Goal: Check status: Check status

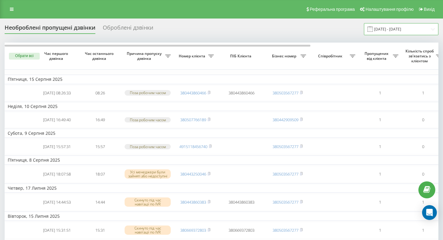
click at [389, 24] on input "15.07.2025 - 15.08.2025" at bounding box center [401, 29] width 75 height 12
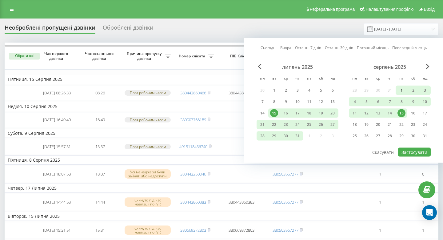
click at [403, 90] on div "1" at bounding box center [402, 90] width 8 height 8
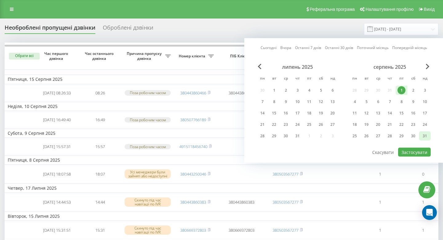
click at [423, 132] on div "31" at bounding box center [425, 136] width 8 height 8
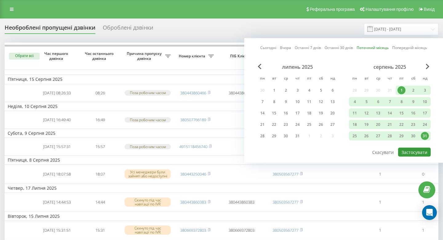
click at [410, 150] on button "Застосувати" at bounding box center [414, 151] width 33 height 9
type input "[DATE] - [DATE]"
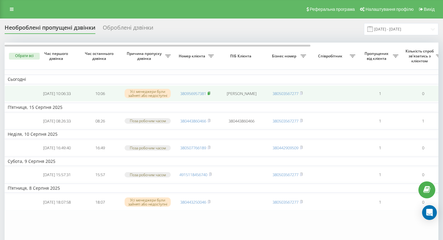
click at [210, 94] on rect at bounding box center [209, 93] width 2 height 3
